Goal: Task Accomplishment & Management: Use online tool/utility

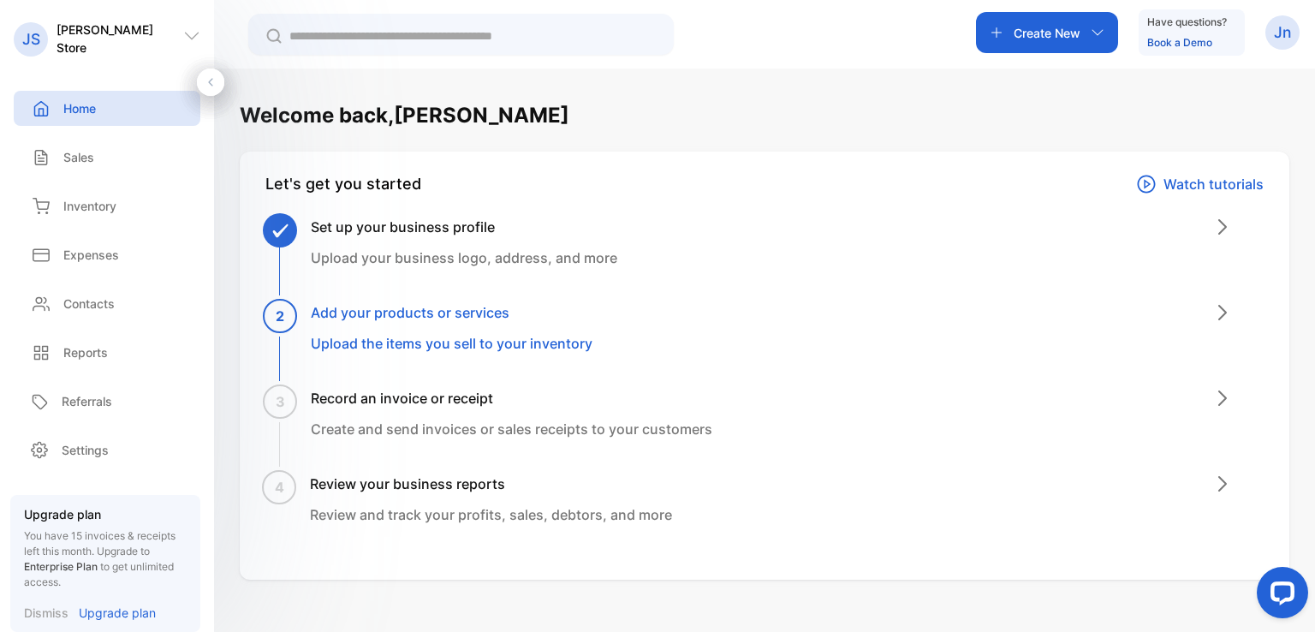
click at [1054, 39] on p "Create New" at bounding box center [1046, 33] width 67 height 18
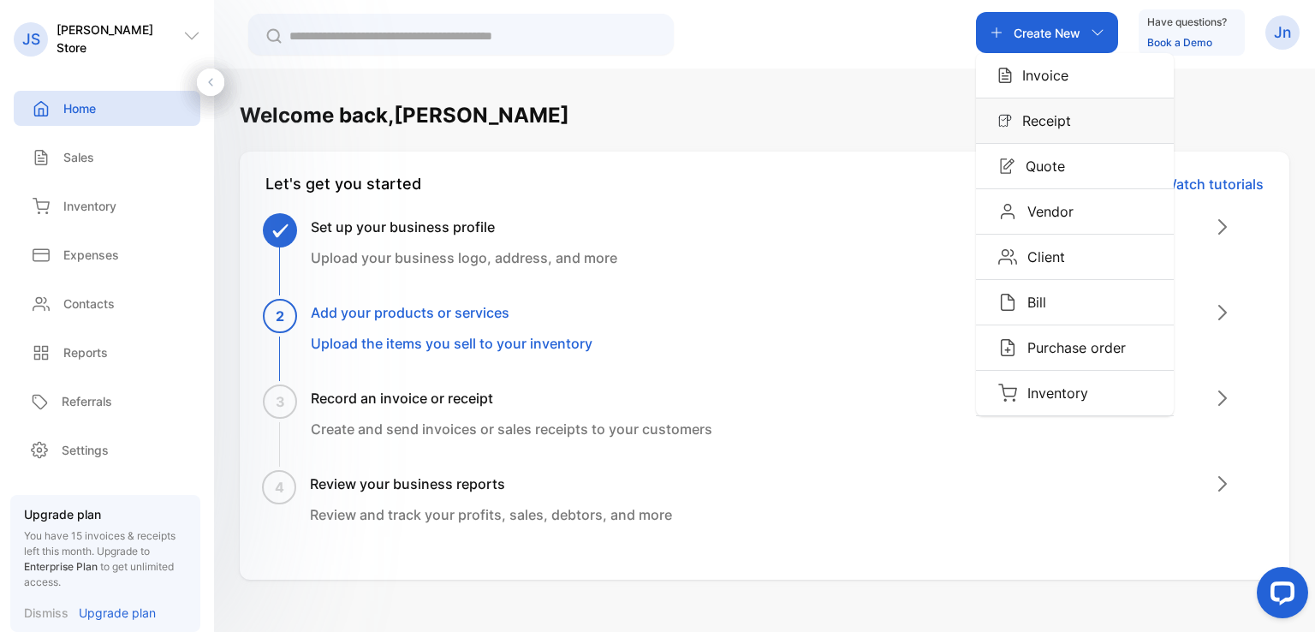
click at [1048, 121] on p "Receipt" at bounding box center [1041, 120] width 59 height 21
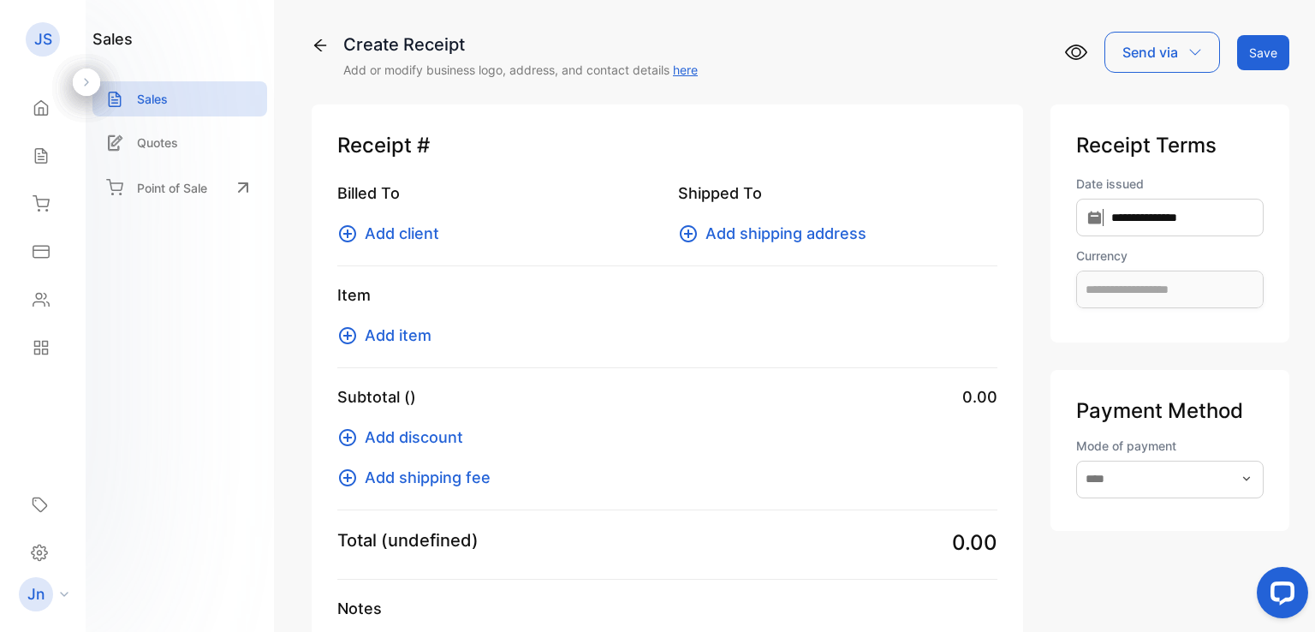
type input "**********"
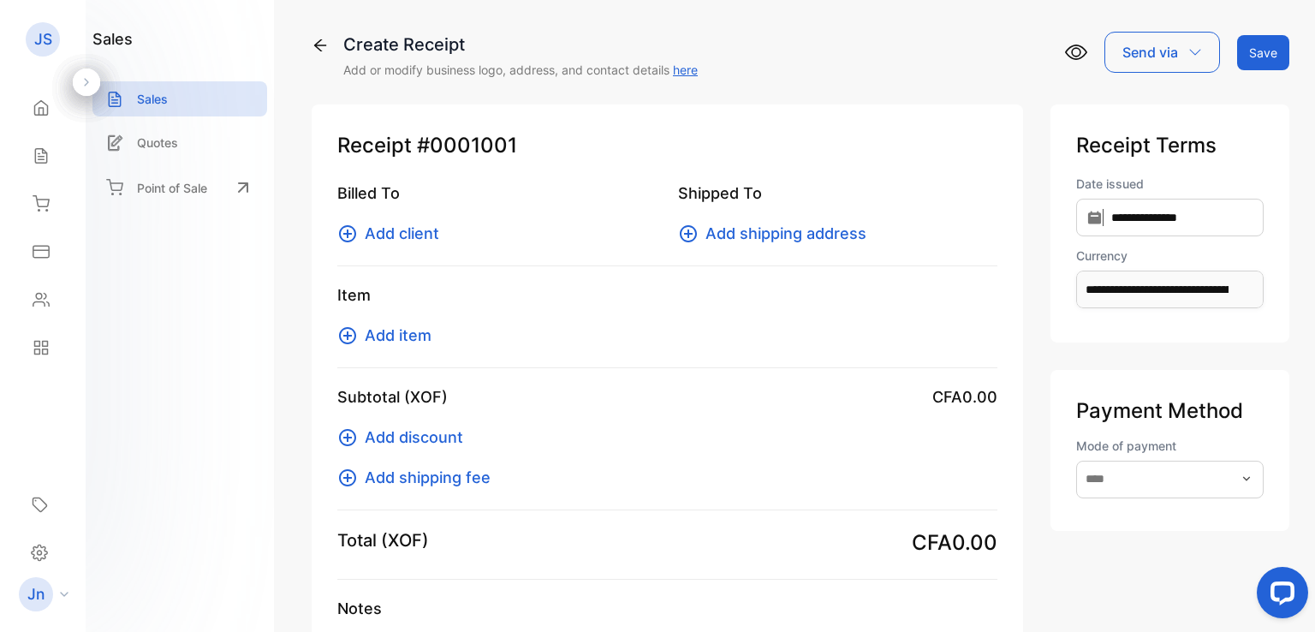
click at [1191, 43] on div "Send via" at bounding box center [1162, 52] width 116 height 41
